Goal: Task Accomplishment & Management: Use online tool/utility

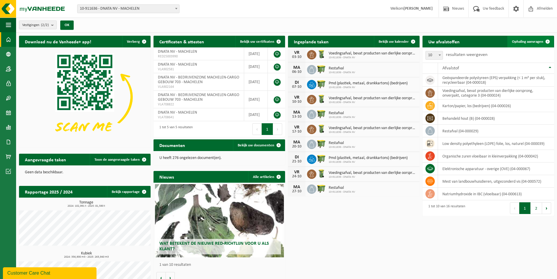
click at [529, 41] on span "Ophaling aanvragen" at bounding box center [527, 42] width 31 height 4
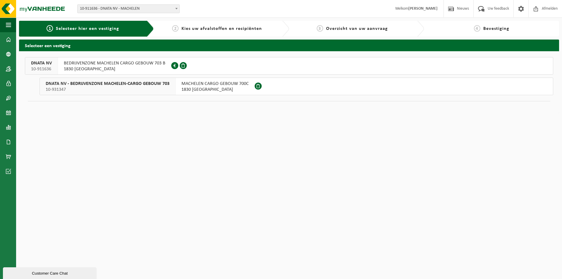
click at [184, 66] on span at bounding box center [183, 65] width 7 height 7
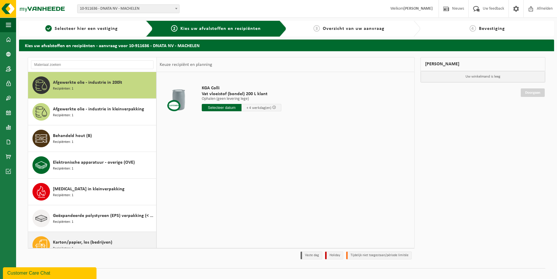
click at [128, 241] on div "Karton/papier, los (bedrijven) Recipiënten: 1" at bounding box center [104, 245] width 102 height 18
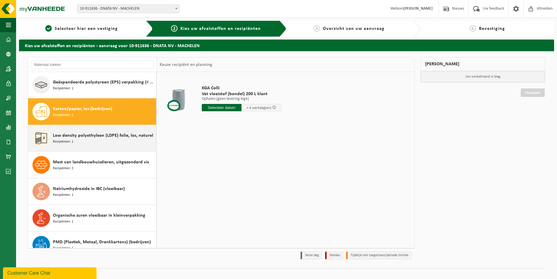
scroll to position [160, 0]
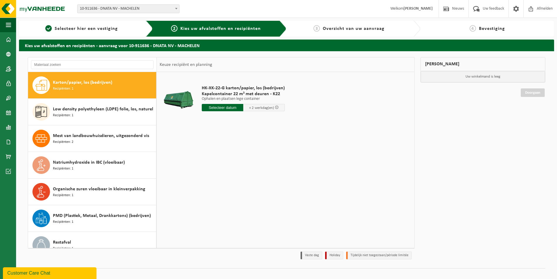
click at [218, 108] on input "text" at bounding box center [223, 107] width 42 height 7
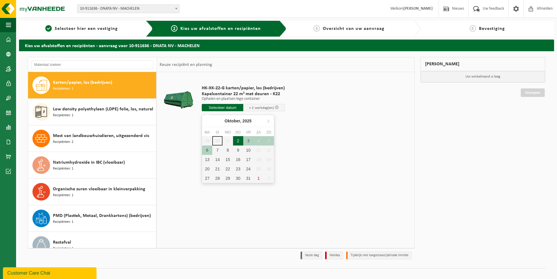
click at [239, 141] on div "2" at bounding box center [238, 140] width 10 height 9
type input "Van 2025-10-02"
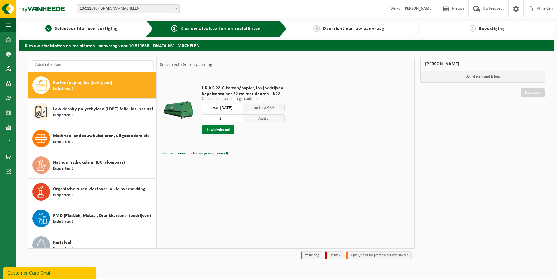
click at [220, 128] on button "In winkelmand" at bounding box center [218, 129] width 32 height 9
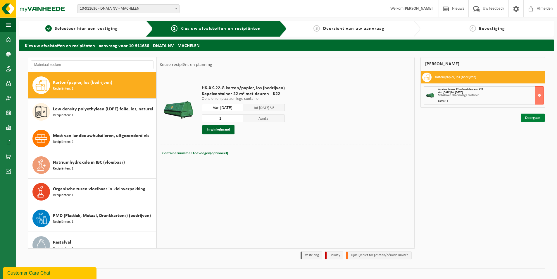
click at [527, 118] on link "Doorgaan" at bounding box center [533, 118] width 24 height 8
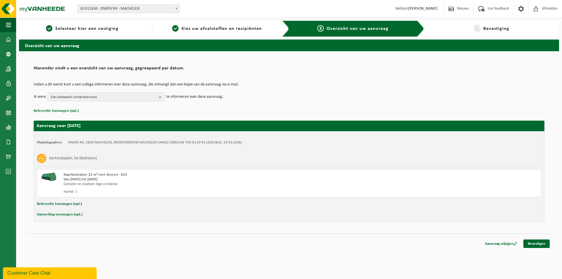
click at [161, 97] on b "button" at bounding box center [161, 97] width 5 height 8
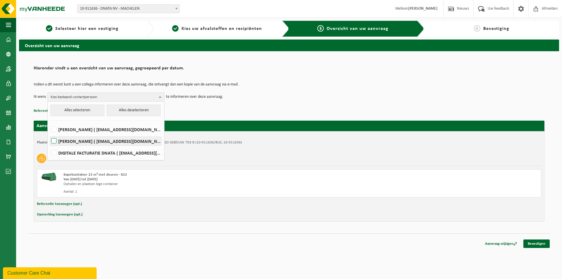
click at [53, 137] on label "Jurgen Debraekeleer ( jurgen.debraekeleer@dnata.be )" at bounding box center [105, 141] width 111 height 9
click at [49, 134] on input "Jurgen Debraekeleer ( jurgen.debraekeleer@dnata.be )" at bounding box center [49, 133] width 0 height 0
checkbox input "true"
click at [533, 245] on link "Bevestigen" at bounding box center [536, 243] width 26 height 8
